Goal: Task Accomplishment & Management: Manage account settings

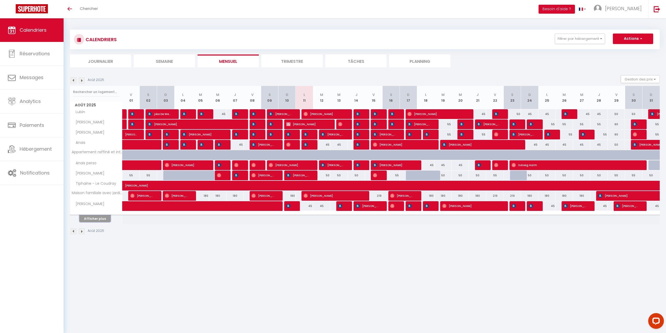
click at [102, 220] on button "Afficher plus" at bounding box center [94, 218] width 31 height 7
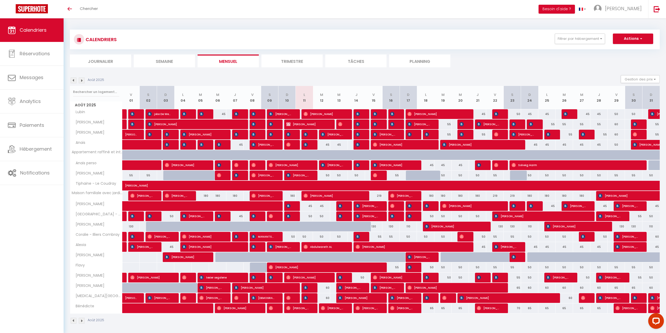
scroll to position [18, 0]
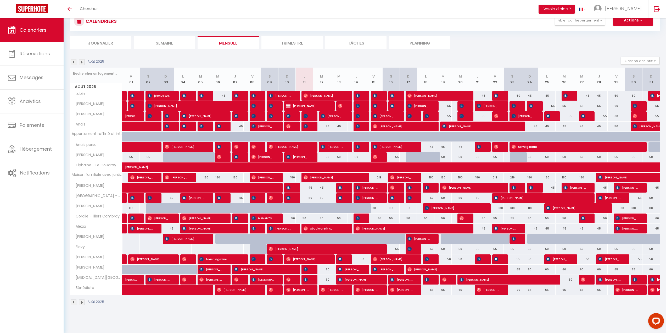
click at [268, 258] on div at bounding box center [275, 259] width 17 height 10
click at [276, 261] on div at bounding box center [275, 259] width 17 height 10
click at [274, 259] on span "[PERSON_NAME]" at bounding box center [272, 259] width 6 height 10
select select "OK"
select select "KO"
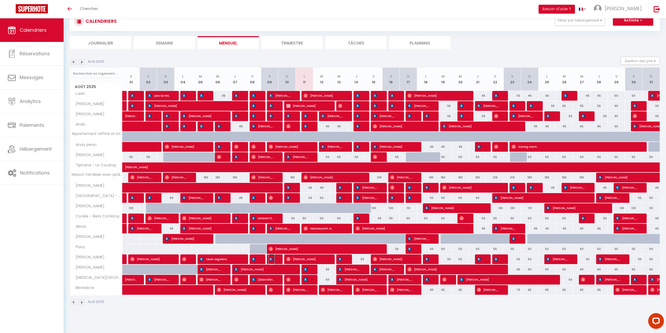
select select "0"
select select "1"
select select
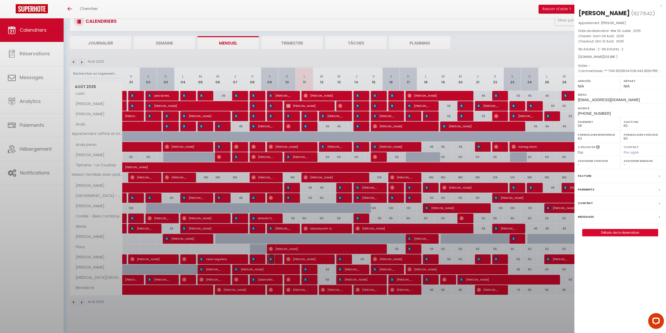
select select "42105"
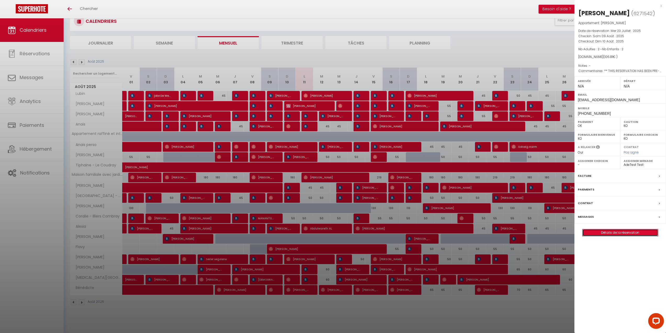
click at [638, 234] on link "Détails de la réservation" at bounding box center [620, 232] width 75 height 7
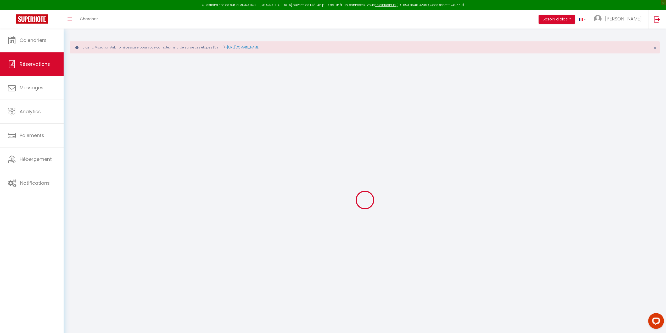
select select
checkbox input "false"
type textarea "** THIS RESERVATION HAS BEEN PRE-PAID ** Approximate time of arrival: between 1…"
type input "29"
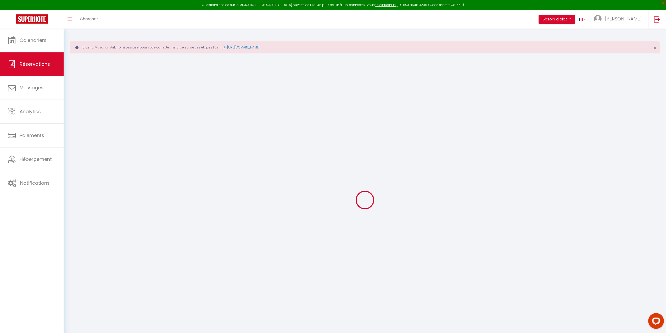
type input "3.71"
select select
checkbox input "false"
select select
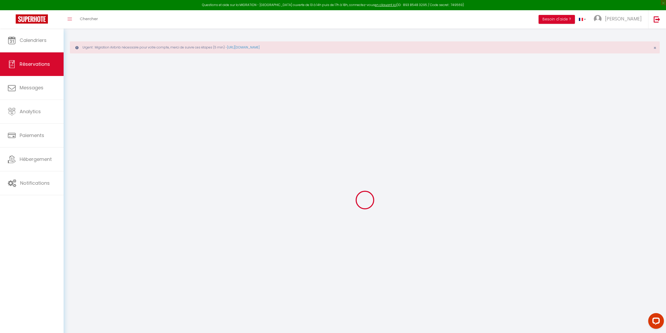
select select
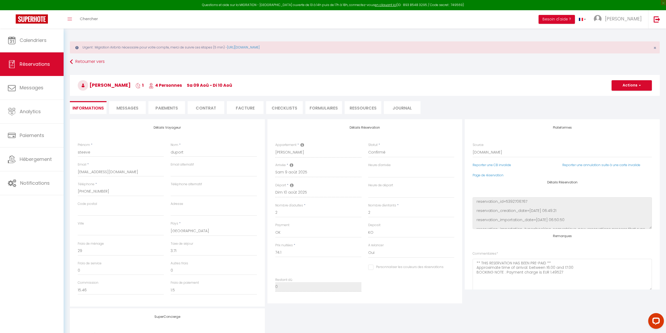
click at [127, 111] on li "Messages" at bounding box center [127, 107] width 37 height 13
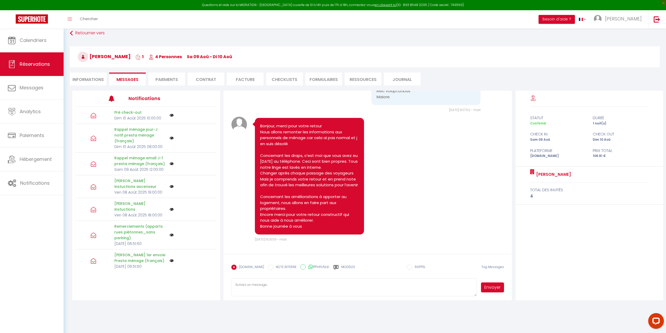
scroll to position [2125, 0]
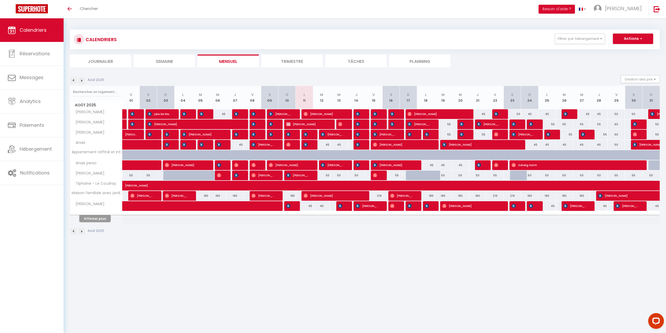
click at [97, 222] on th "Afficher plus" at bounding box center [96, 217] width 52 height 13
click at [102, 221] on button "Afficher plus" at bounding box center [94, 218] width 31 height 7
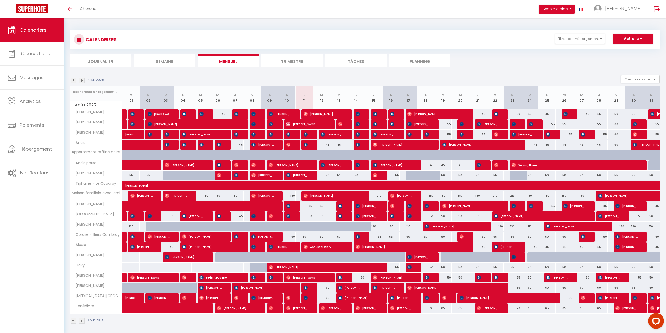
click at [326, 287] on div "60" at bounding box center [321, 288] width 17 height 10
type input "60"
type input "[DATE]"
type input "Mer 13 Août 2025"
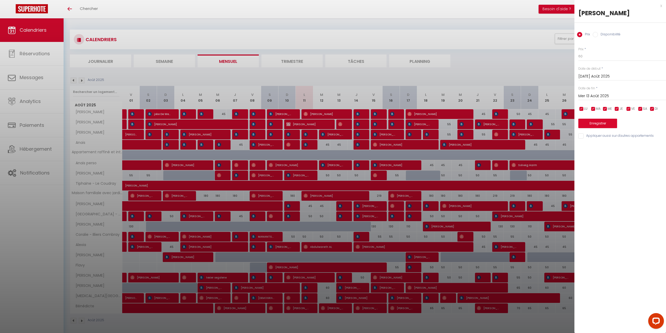
click at [486, 66] on div at bounding box center [333, 166] width 666 height 333
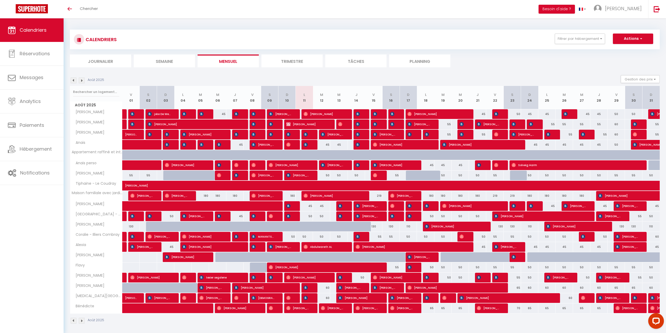
scroll to position [18, 0]
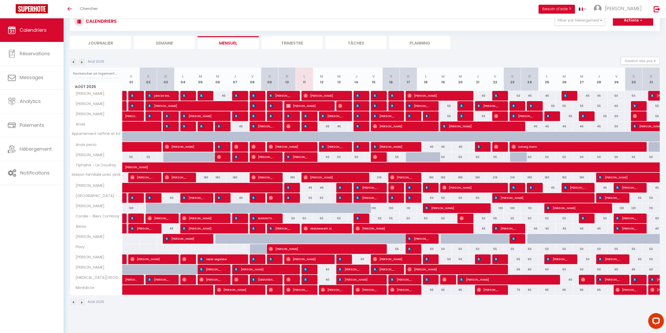
click at [197, 61] on div "Août 2025 Gestion des prix Nb Nuits minimum Règles Disponibilité" at bounding box center [365, 62] width 590 height 11
click at [335, 57] on div "Août 2025 Gestion des prix Nb Nuits minimum Règles Disponibilité" at bounding box center [365, 62] width 590 height 11
click at [293, 189] on div at bounding box center [292, 188] width 17 height 10
click at [291, 188] on span "[PERSON_NAME]" at bounding box center [289, 187] width 6 height 10
select select "OK"
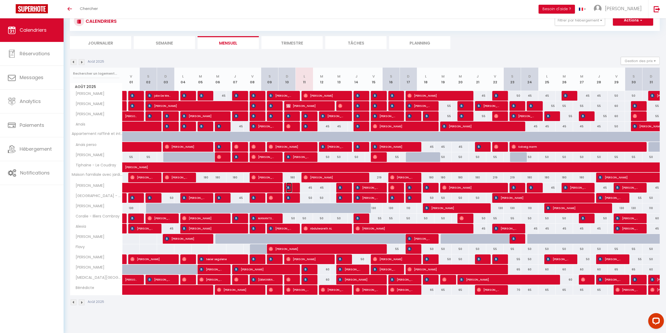
select select "KO"
select select "0"
select select "1"
select select
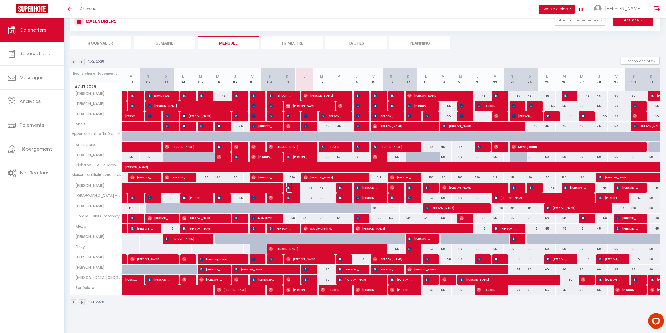
select select
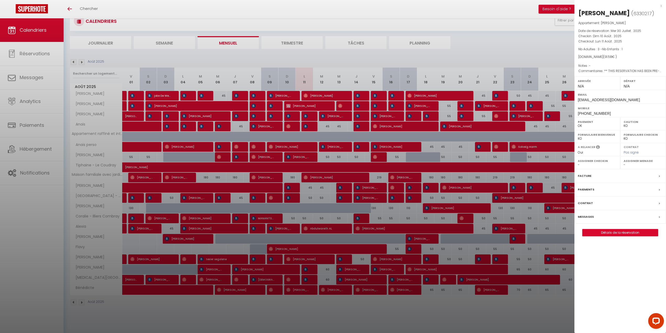
click at [322, 61] on div at bounding box center [333, 166] width 666 height 333
